Goal: Task Accomplishment & Management: Manage account settings

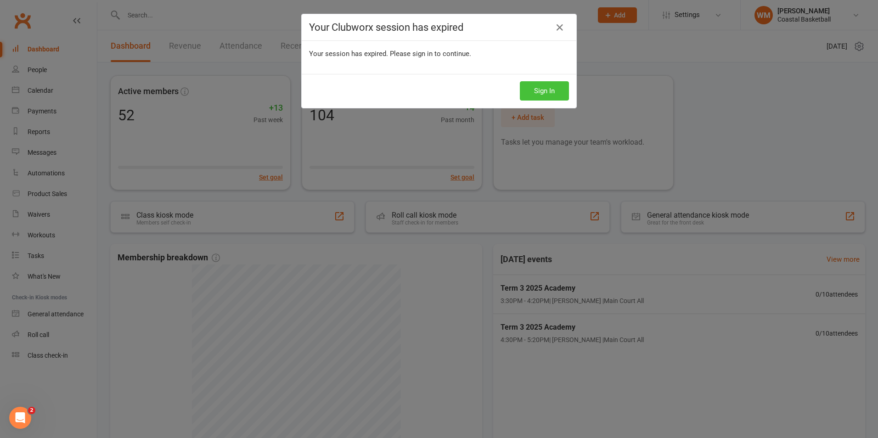
click at [541, 100] on button "Sign In" at bounding box center [544, 90] width 49 height 19
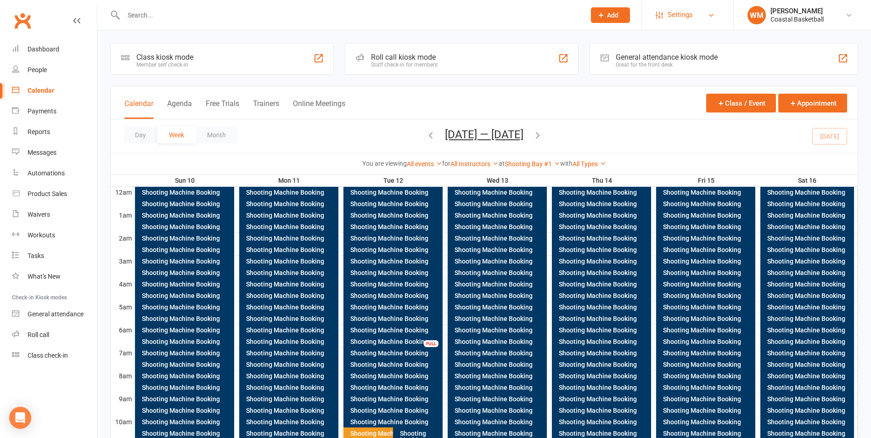
click at [696, 17] on link "Settings" at bounding box center [688, 15] width 64 height 21
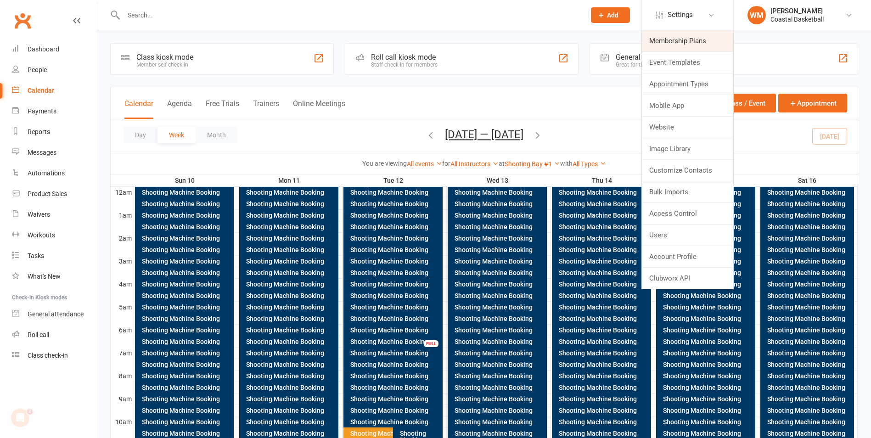
click at [680, 45] on link "Membership Plans" at bounding box center [687, 40] width 91 height 21
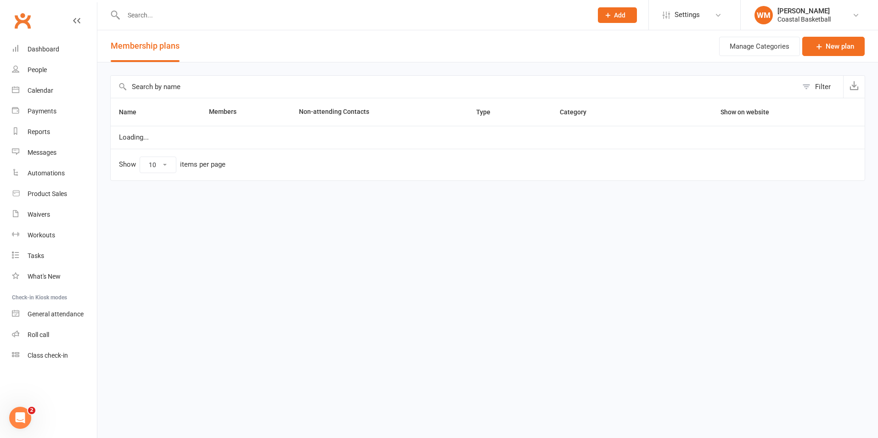
select select "25"
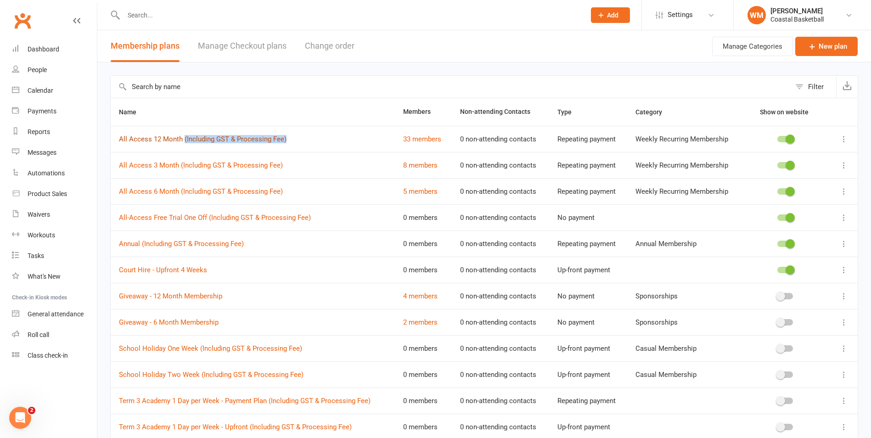
drag, startPoint x: 291, startPoint y: 141, endPoint x: 183, endPoint y: 142, distance: 108.3
click at [183, 142] on td "All Access 12 Month (Including GST & Processing Fee)" at bounding box center [253, 139] width 284 height 26
drag, startPoint x: 183, startPoint y: 142, endPoint x: 184, endPoint y: 138, distance: 4.6
copy link "(Including GST & Processing Fee)"
